Goal: Task Accomplishment & Management: Use online tool/utility

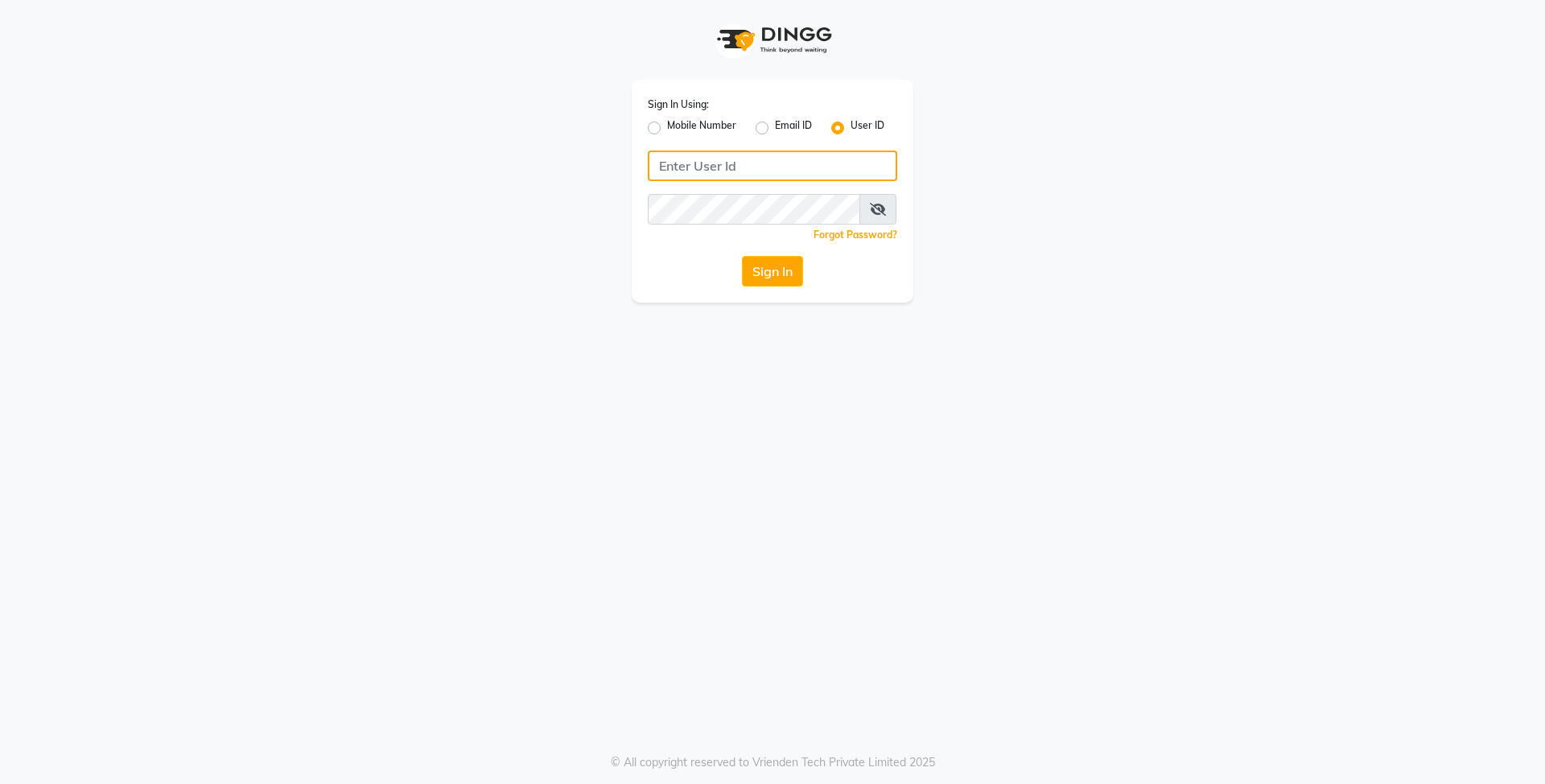
click at [714, 166] on input "Username" at bounding box center [772, 165] width 249 height 31
type input "e3839-01"
click at [742, 256] on button "Sign In" at bounding box center [772, 271] width 61 height 31
